Goal: Transaction & Acquisition: Purchase product/service

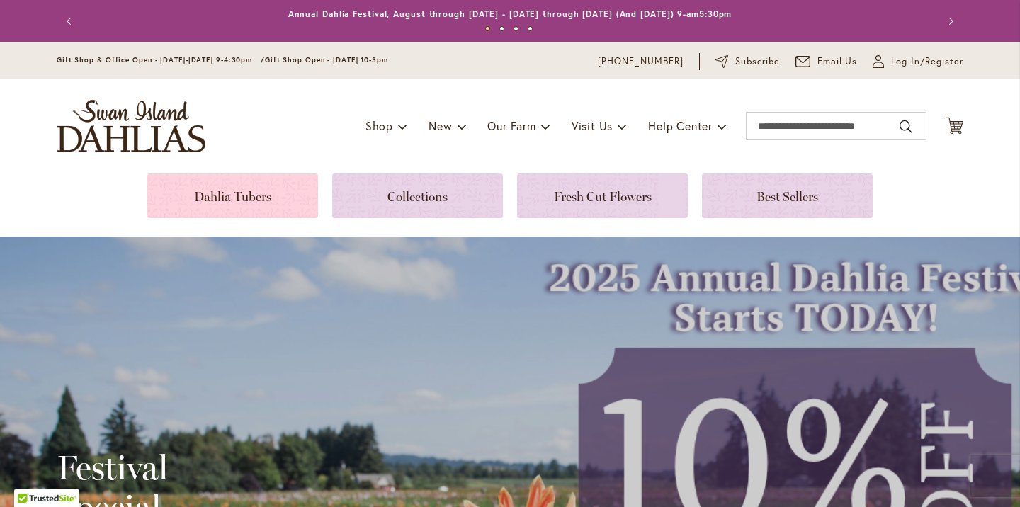
click at [231, 193] on link at bounding box center [232, 195] width 171 height 45
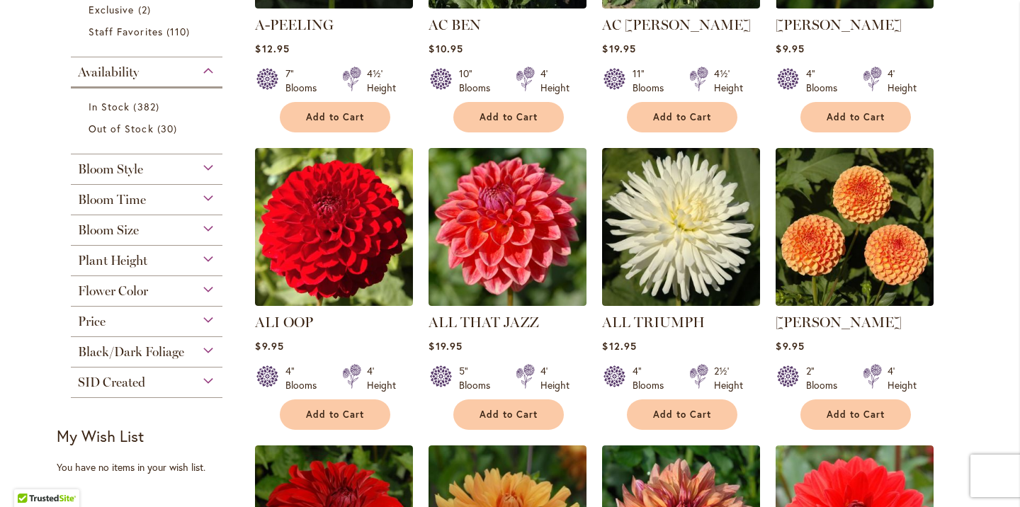
scroll to position [506, 0]
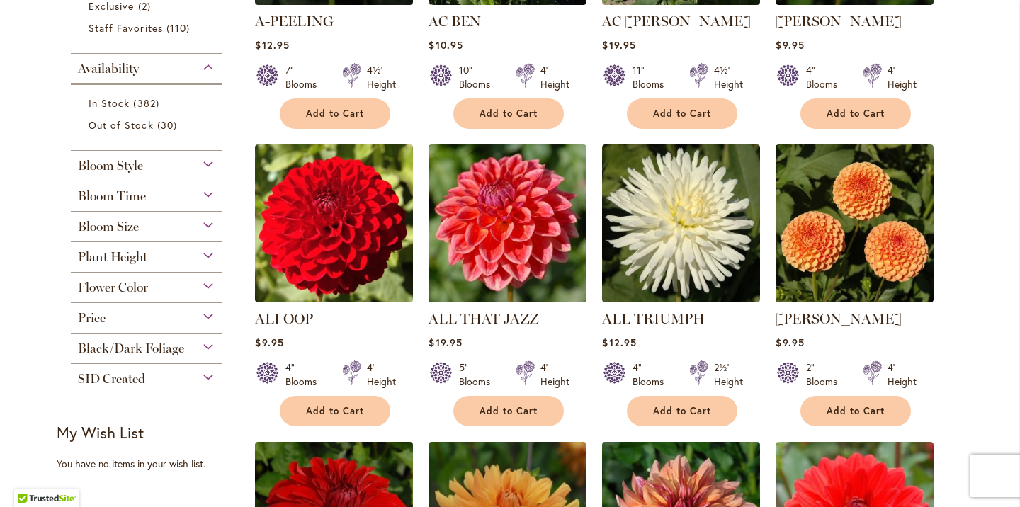
click at [206, 222] on div "Bloom Size" at bounding box center [147, 223] width 152 height 23
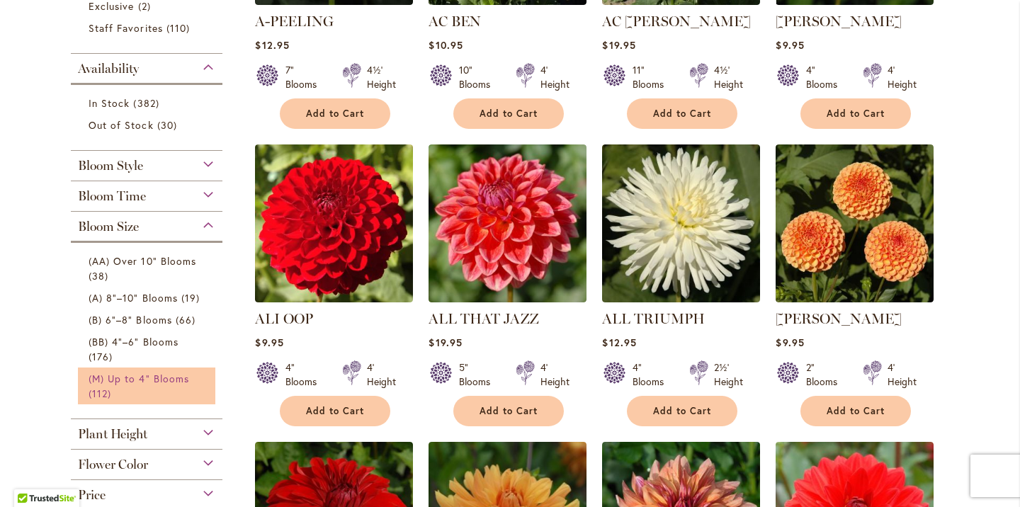
click at [124, 374] on span "(M) Up to 4" Blooms" at bounding box center [139, 378] width 101 height 13
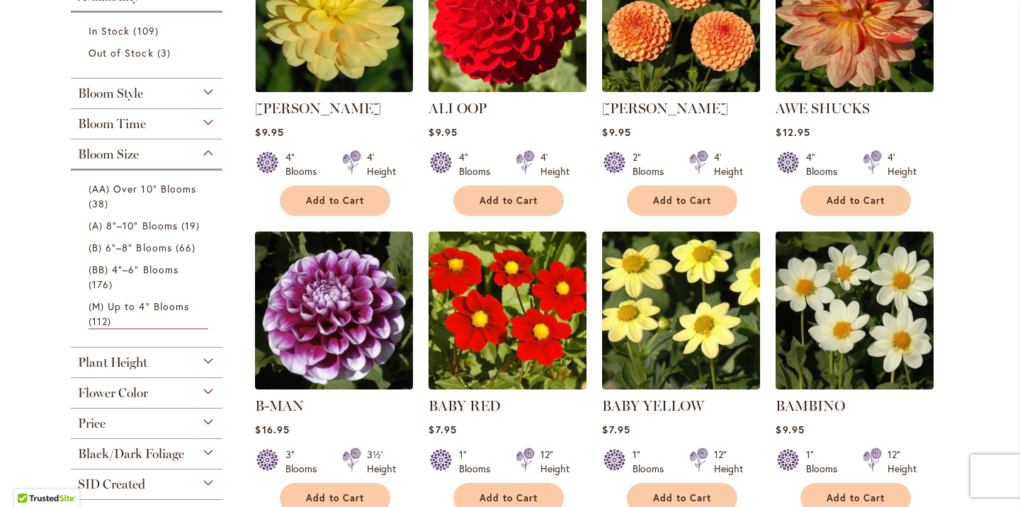
scroll to position [390, 0]
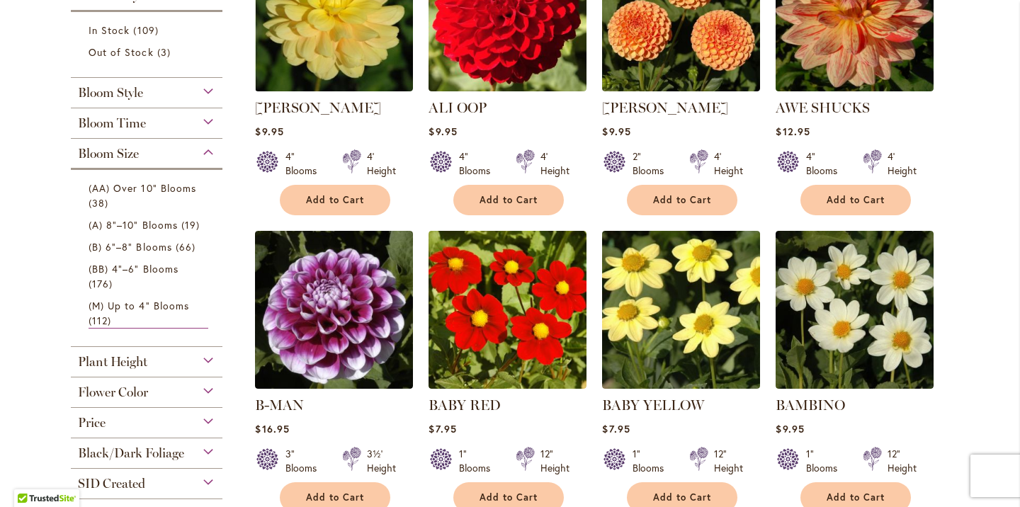
click at [208, 360] on div "Plant Height" at bounding box center [147, 358] width 152 height 23
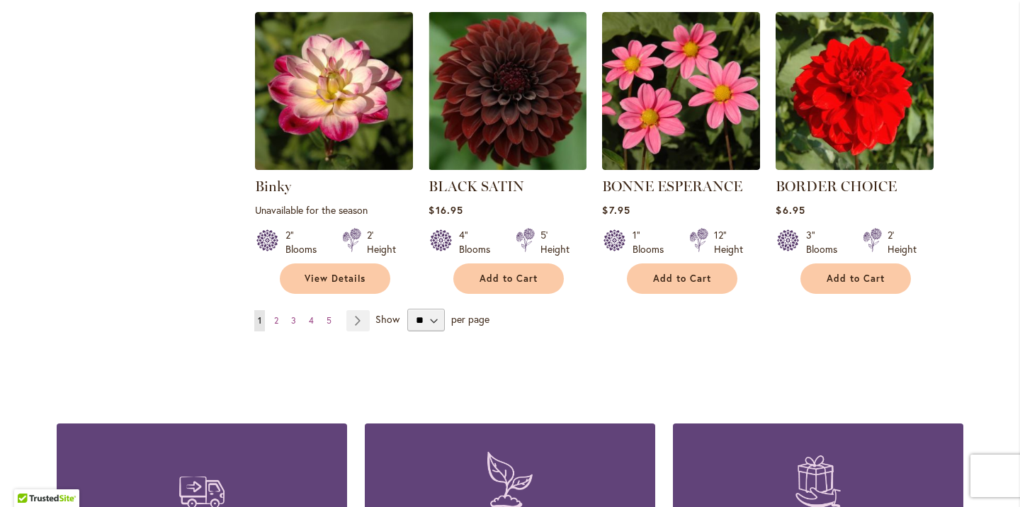
scroll to position [1225, 0]
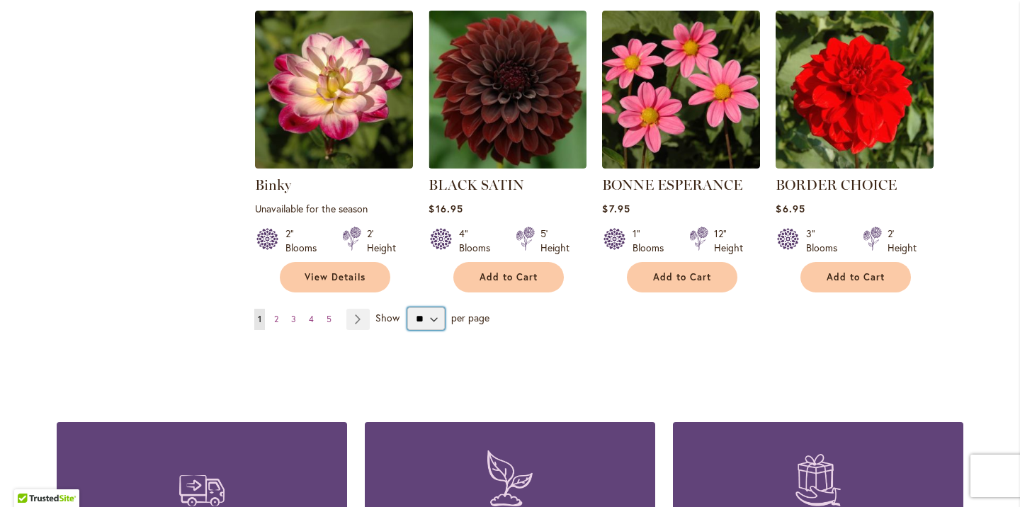
select select "**"
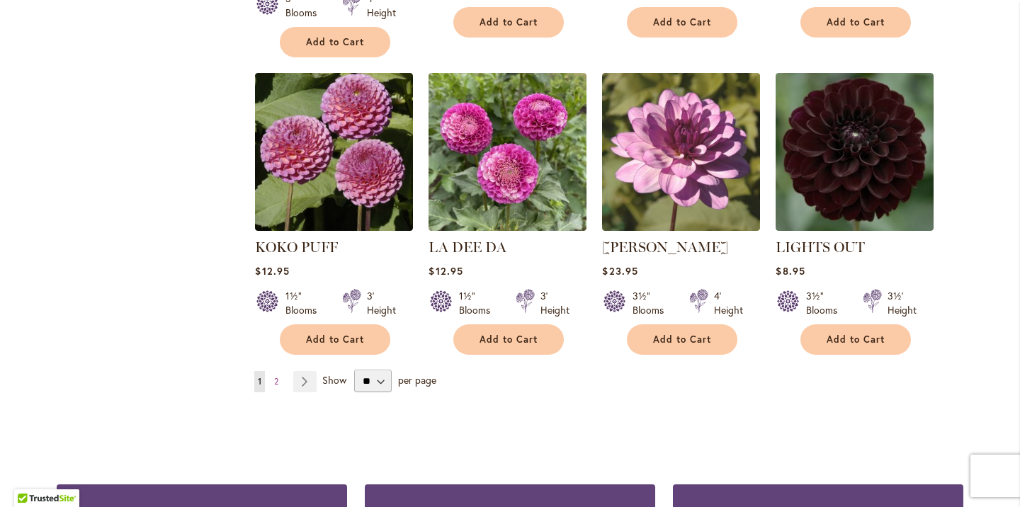
scroll to position [4874, 0]
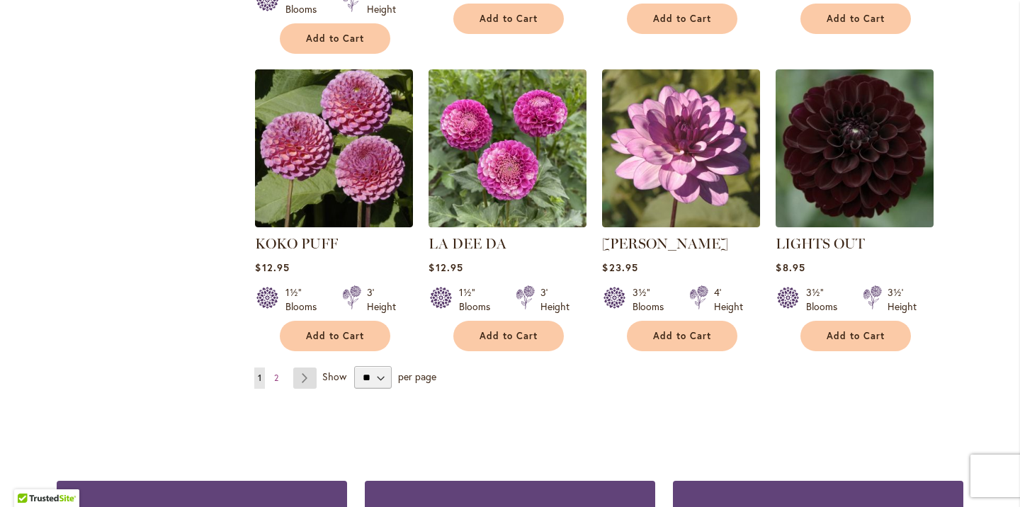
click at [308, 367] on link "Page Next" at bounding box center [304, 377] width 23 height 21
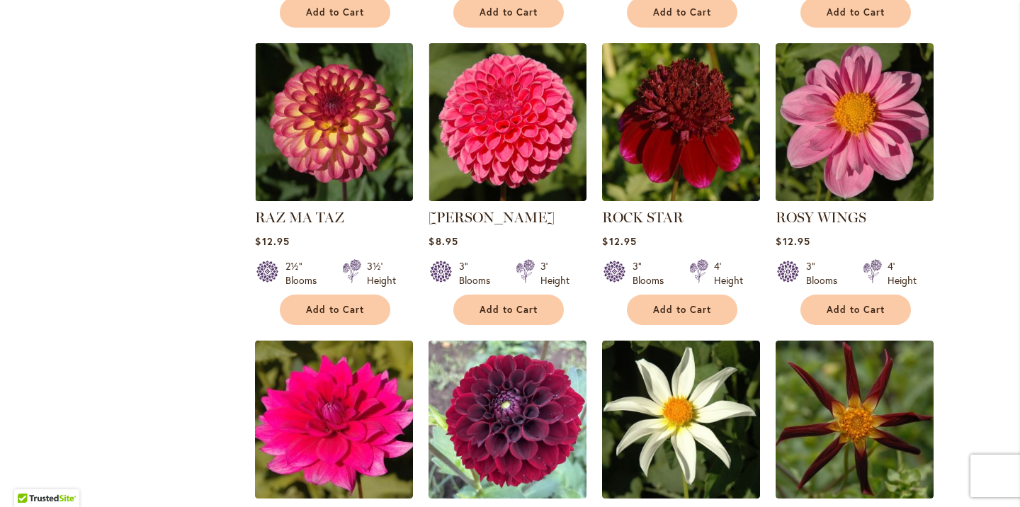
scroll to position [2436, 0]
